Goal: Task Accomplishment & Management: Use online tool/utility

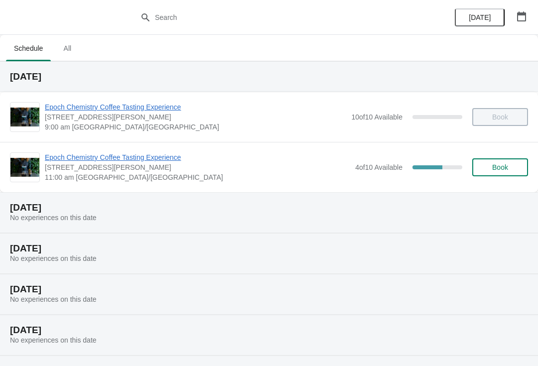
click at [401, 180] on div "Epoch Chemistry Coffee Tasting Experience [STREET_ADDRESS][PERSON_NAME] 11:00 a…" at bounding box center [286, 167] width 483 height 30
click at [358, 178] on div "Epoch Chemistry Coffee Tasting Experience [STREET_ADDRESS][PERSON_NAME] 11:00 a…" at bounding box center [286, 167] width 483 height 30
click at [351, 158] on div "Epoch Chemistry Coffee Tasting Experience [STREET_ADDRESS][PERSON_NAME] 11:00 a…" at bounding box center [286, 167] width 483 height 30
click at [355, 173] on div "4 of 10 Available 60 %" at bounding box center [408, 167] width 107 height 18
click at [14, 169] on img at bounding box center [24, 167] width 29 height 19
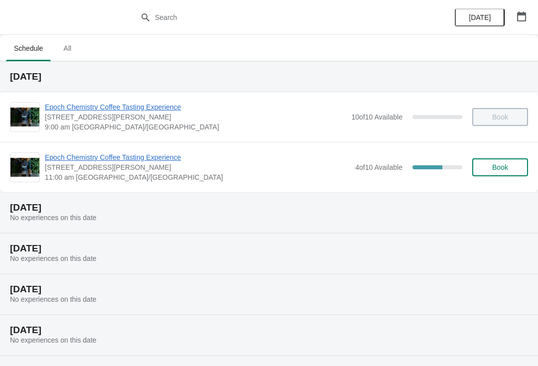
click at [49, 170] on span "[STREET_ADDRESS][PERSON_NAME]" at bounding box center [197, 167] width 305 height 10
click at [127, 150] on div "Epoch Chemistry Coffee Tasting Experience [STREET_ADDRESS][PERSON_NAME] 11:00 a…" at bounding box center [269, 167] width 538 height 50
click at [131, 161] on span "Epoch Chemistry Coffee Tasting Experience" at bounding box center [197, 157] width 305 height 10
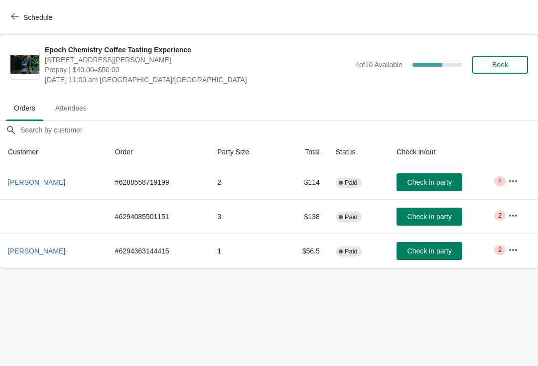
click at [434, 218] on span "Check in party" at bounding box center [429, 217] width 44 height 8
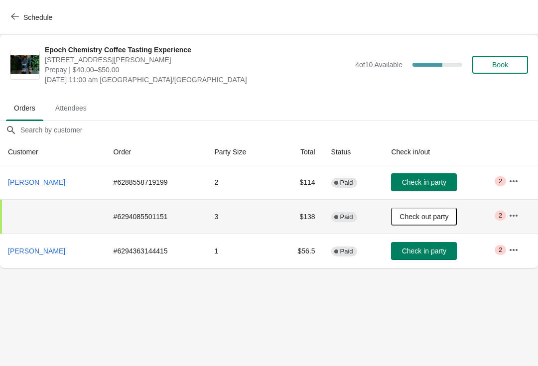
click at [425, 247] on span "Check in party" at bounding box center [424, 251] width 44 height 8
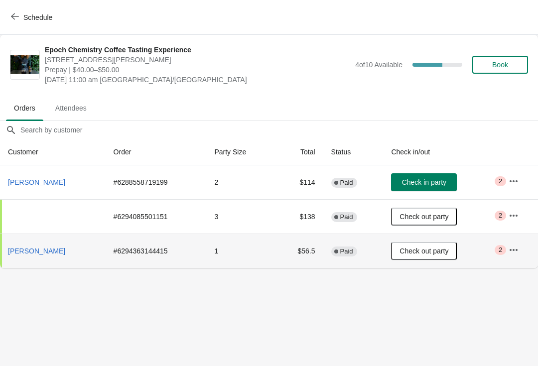
click at [100, 173] on th "[PERSON_NAME]" at bounding box center [53, 182] width 106 height 34
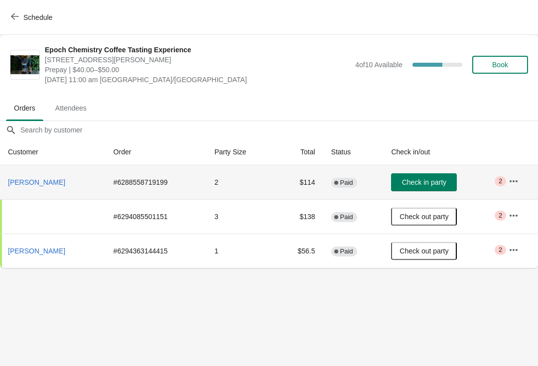
click at [33, 181] on span "[PERSON_NAME]" at bounding box center [36, 182] width 57 height 8
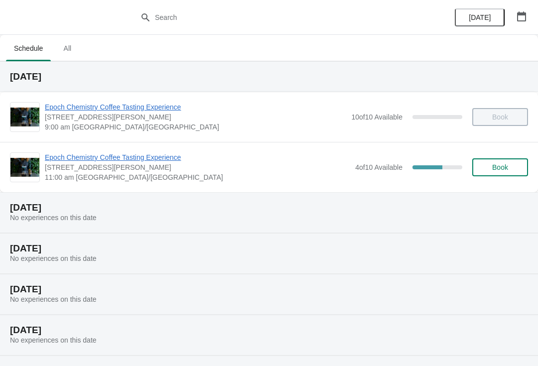
click at [357, 167] on span "4 of 10 Available" at bounding box center [378, 167] width 47 height 8
click at [153, 153] on span "Epoch Chemistry Coffee Tasting Experience" at bounding box center [197, 157] width 305 height 10
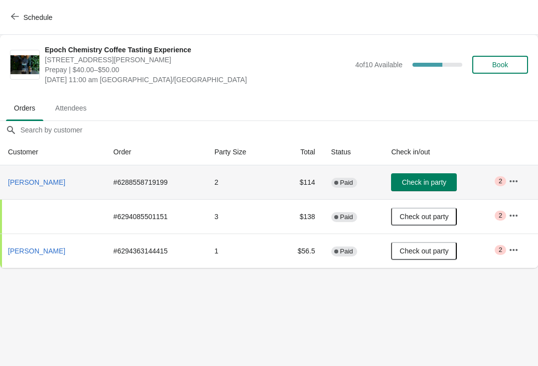
click at [196, 186] on td "# 6288558719199" at bounding box center [156, 182] width 101 height 34
click at [517, 184] on icon "button" at bounding box center [513, 181] width 10 height 10
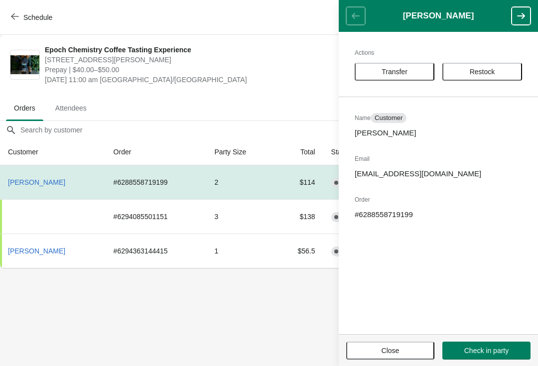
click at [500, 356] on button "Check in party" at bounding box center [486, 351] width 88 height 18
